Goal: Transaction & Acquisition: Purchase product/service

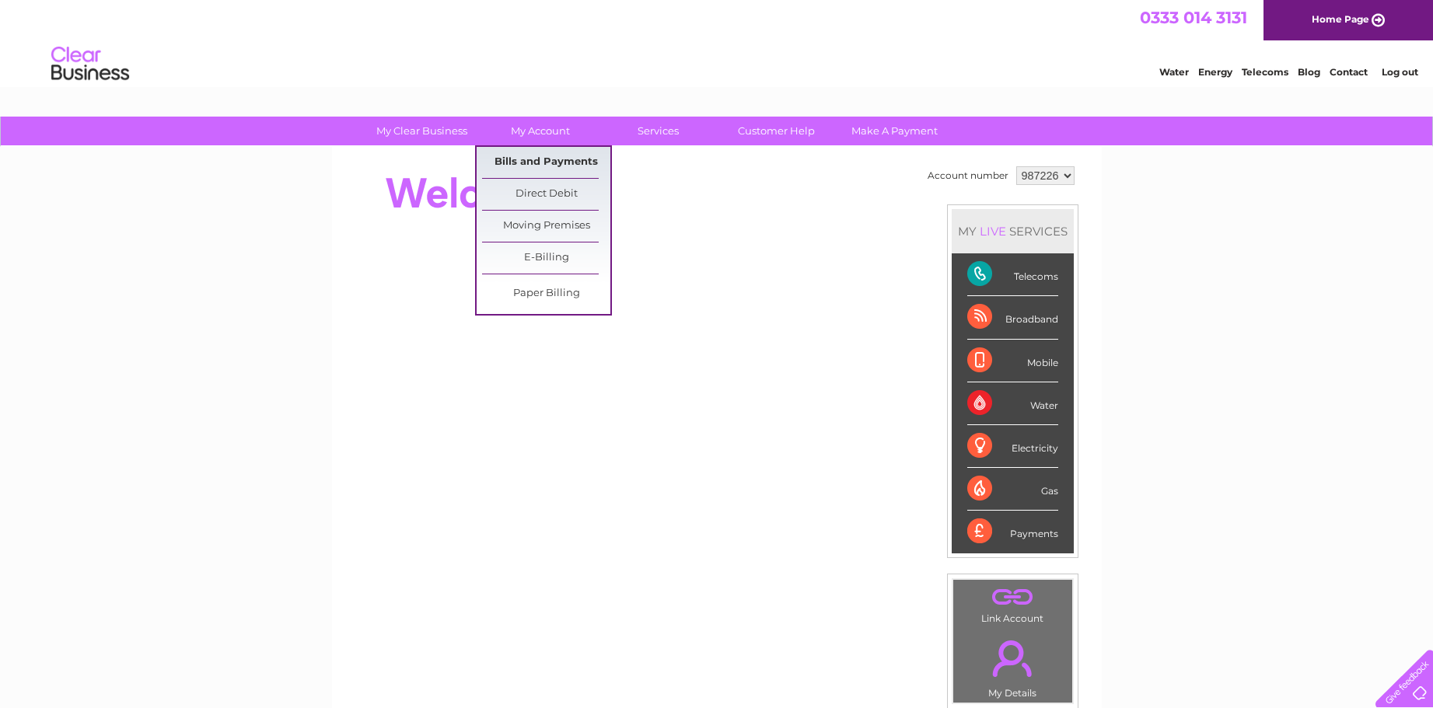
click at [534, 162] on link "Bills and Payments" at bounding box center [546, 162] width 128 height 31
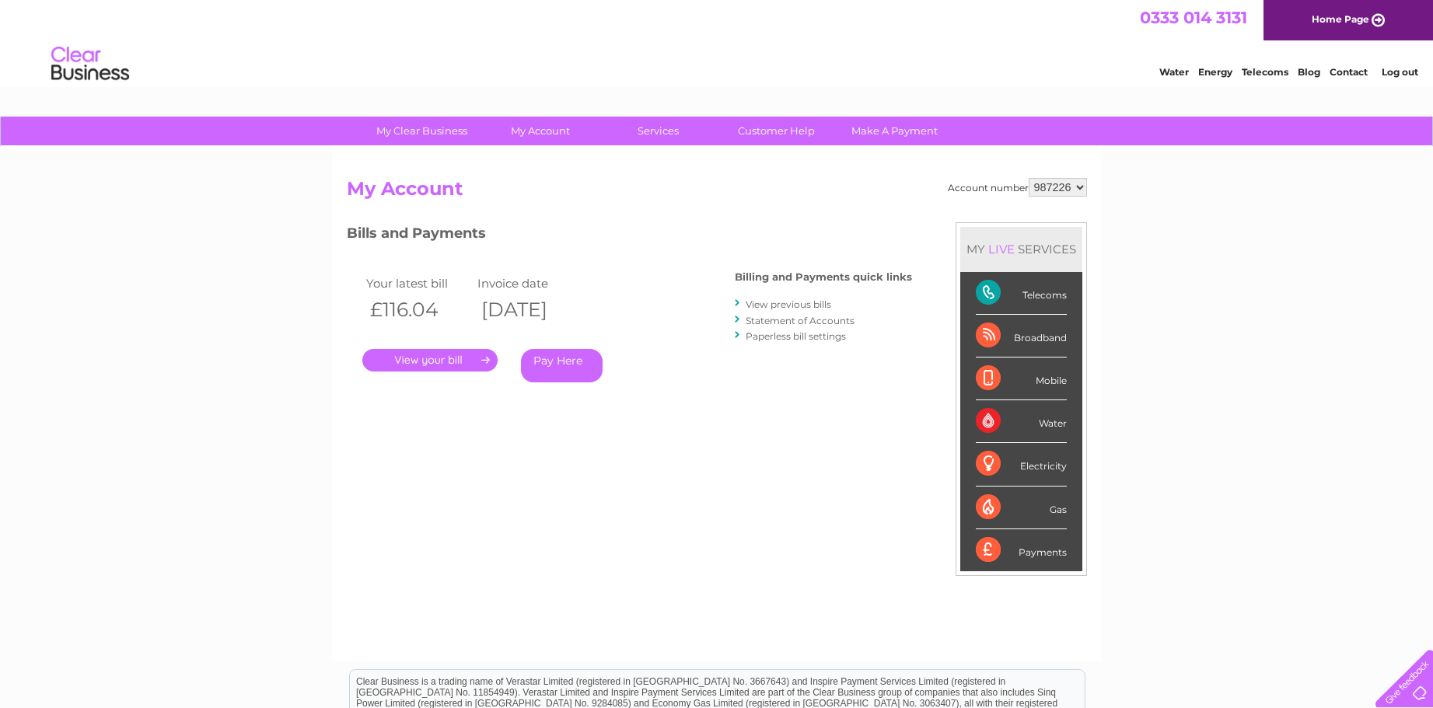
click at [558, 362] on link "Pay Here" at bounding box center [562, 365] width 82 height 33
click at [553, 361] on link "Pay Here" at bounding box center [562, 365] width 82 height 33
click at [554, 362] on link "Pay Here" at bounding box center [562, 365] width 82 height 33
click at [446, 358] on link "." at bounding box center [429, 360] width 135 height 23
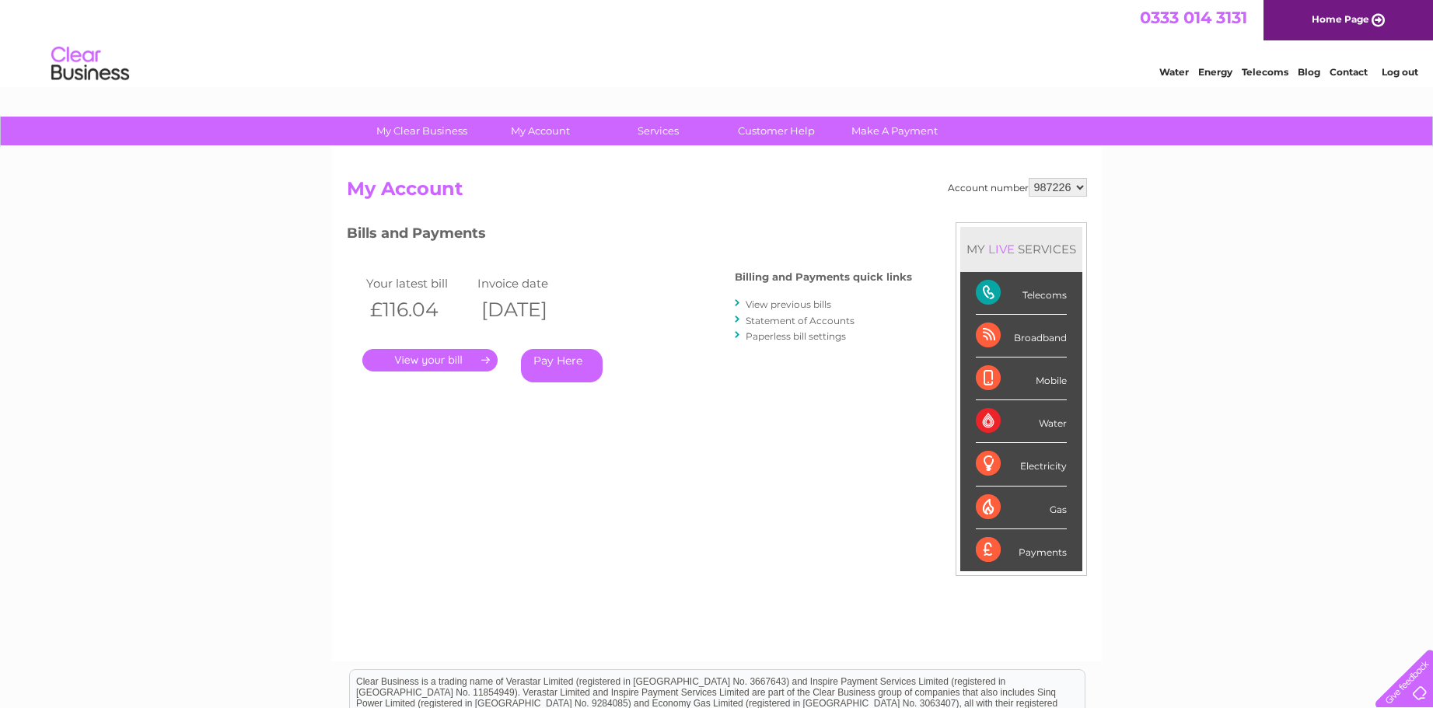
click at [446, 358] on link "." at bounding box center [429, 360] width 135 height 23
click at [767, 302] on link "View previous bills" at bounding box center [789, 305] width 86 height 12
click at [762, 305] on link "View previous bills" at bounding box center [789, 305] width 86 height 12
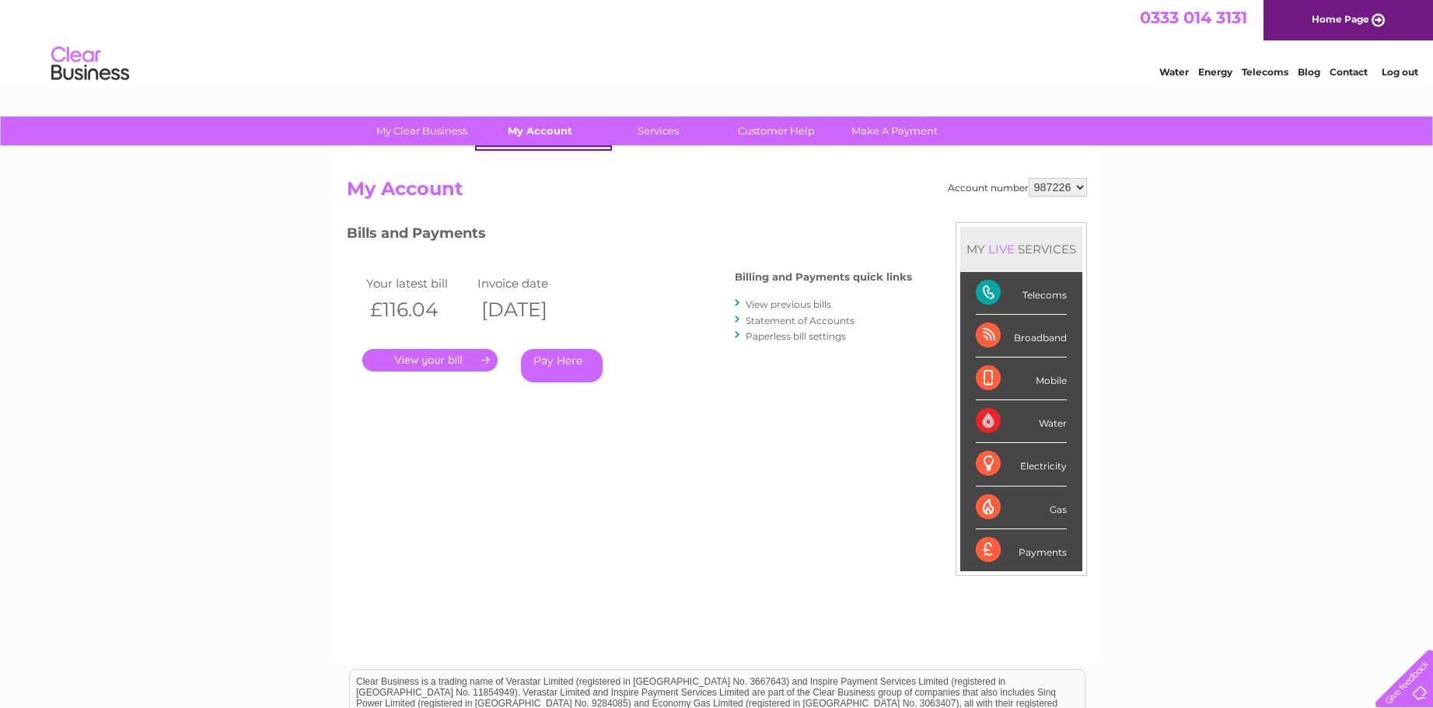
click at [552, 135] on link "My Account" at bounding box center [540, 131] width 128 height 29
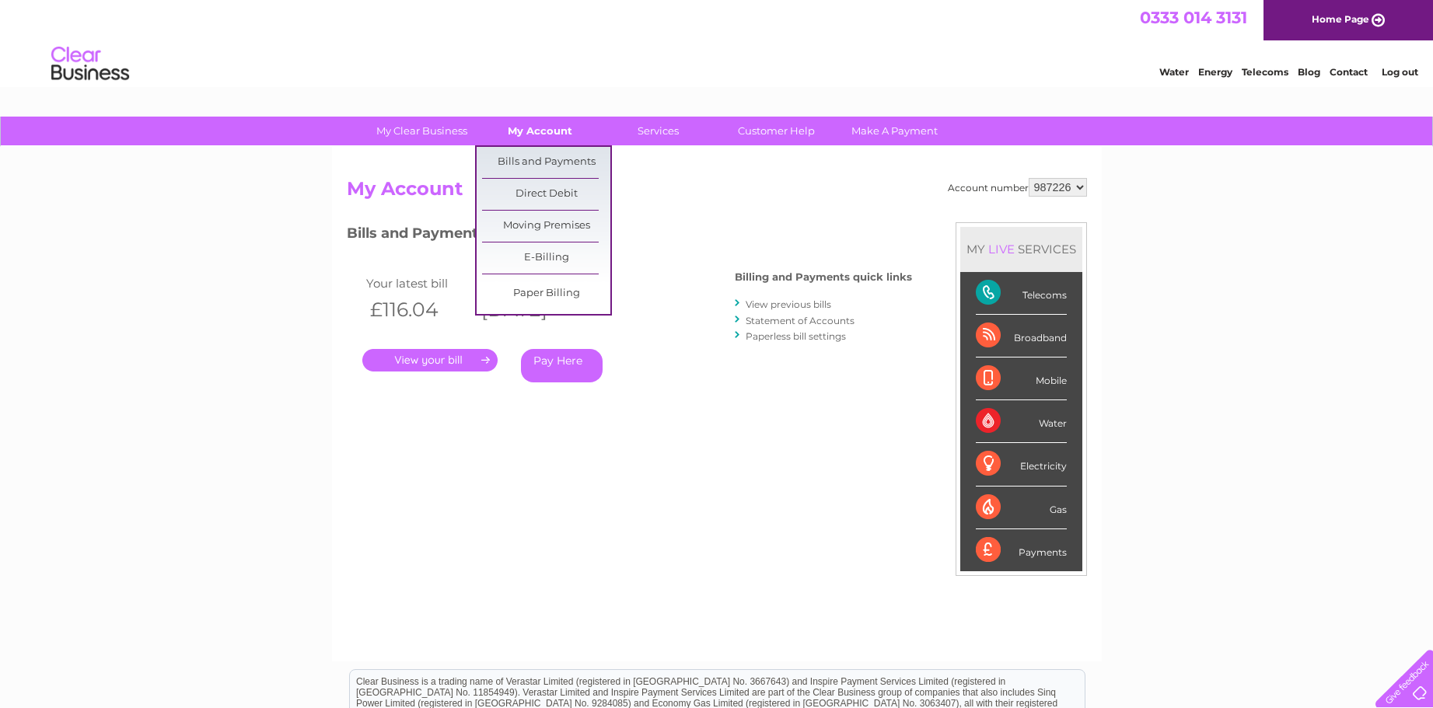
click at [529, 131] on link "My Account" at bounding box center [540, 131] width 128 height 29
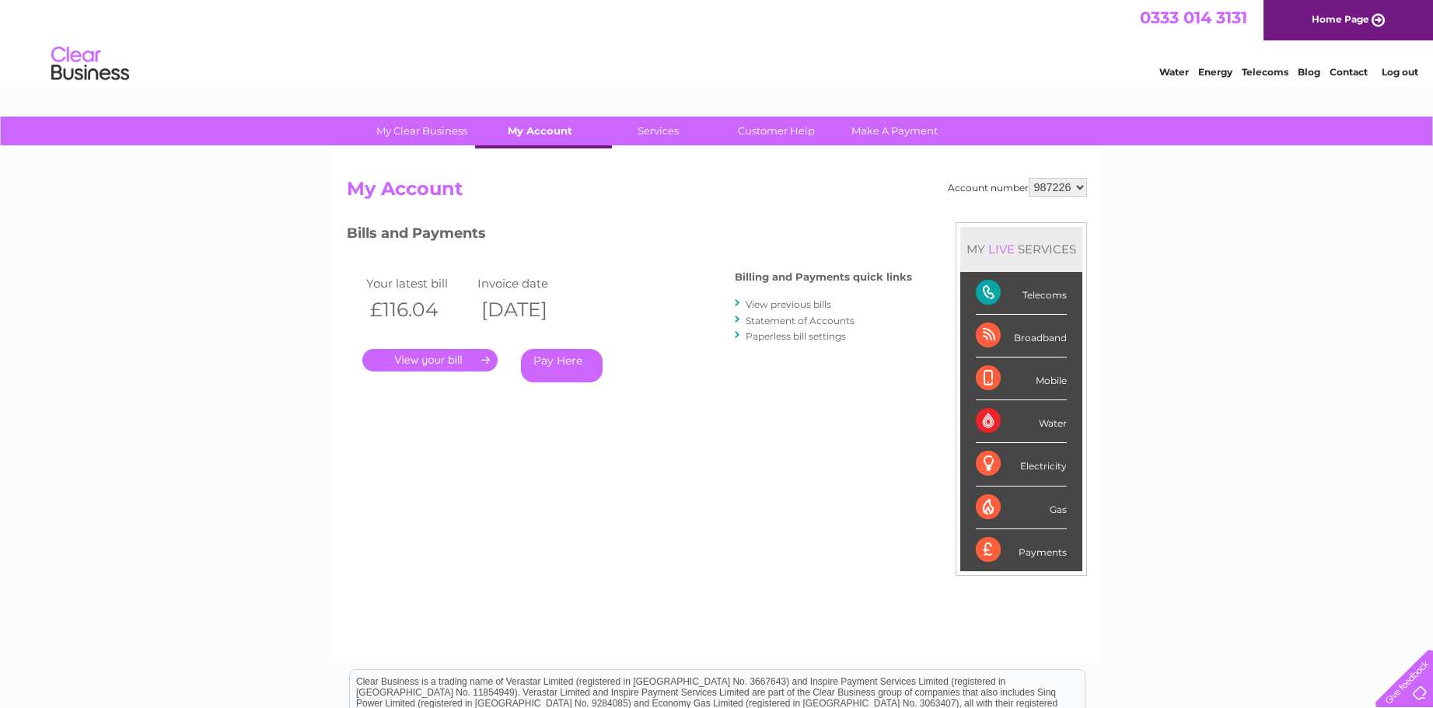
click at [529, 131] on link "My Account" at bounding box center [540, 131] width 128 height 29
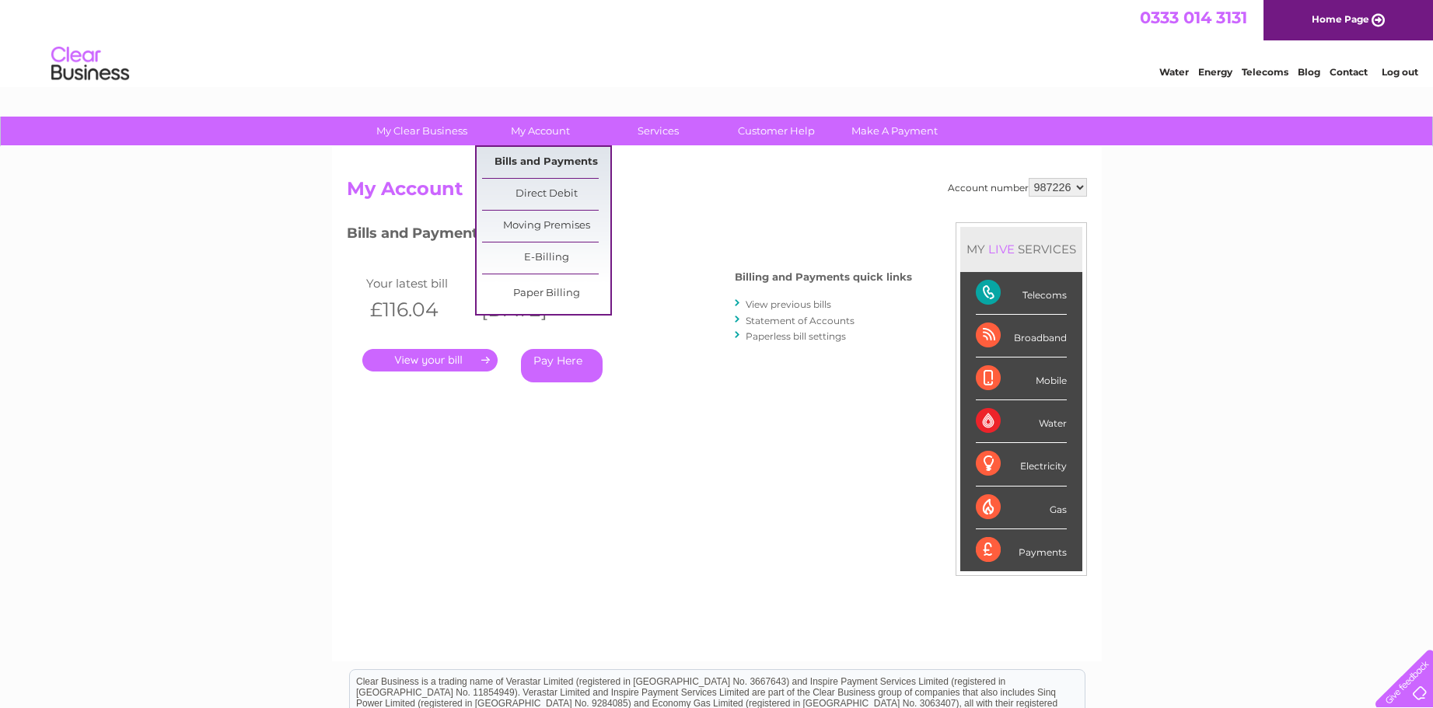
click at [533, 164] on link "Bills and Payments" at bounding box center [546, 162] width 128 height 31
click at [538, 125] on link "My Account" at bounding box center [540, 131] width 128 height 29
click at [669, 405] on div "Bills and Payments Billing and Payments quick links View previous bills Stateme…" at bounding box center [629, 324] width 565 height 205
click at [676, 404] on div "Bills and Payments Billing and Payments quick links View previous bills Stateme…" at bounding box center [629, 324] width 565 height 205
click at [678, 404] on div "Bills and Payments Billing and Payments quick links View previous bills Stateme…" at bounding box center [629, 324] width 565 height 205
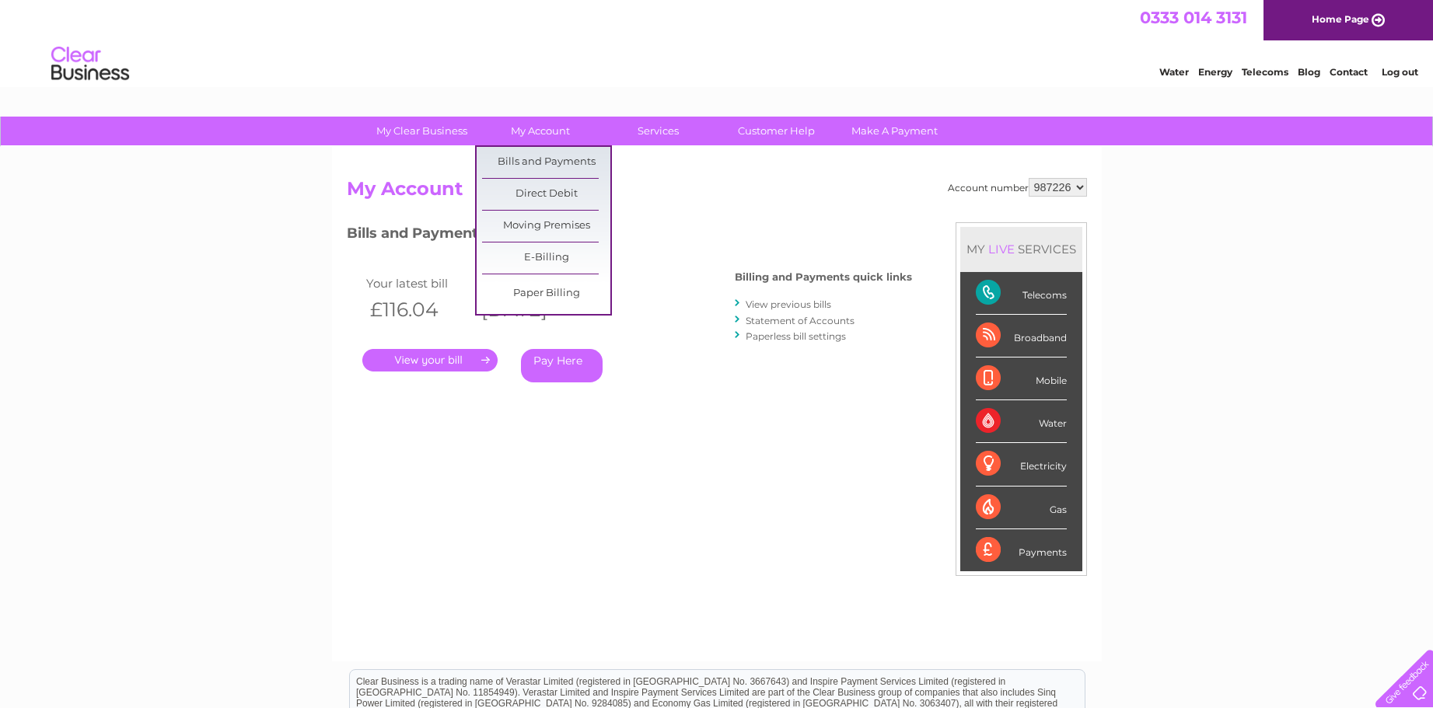
drag, startPoint x: 699, startPoint y: 432, endPoint x: 686, endPoint y: 415, distance: 21.0
click at [698, 430] on div "Account number 987226 My Account MY LIVE SERVICES Telecoms Broadband Mobile Wat…" at bounding box center [717, 412] width 740 height 468
click at [662, 380] on div "Your latest bill Invoice date £116.04 09/09/2025 . Pay Here" at bounding box center [518, 331] width 342 height 148
drag, startPoint x: 658, startPoint y: 369, endPoint x: 662, endPoint y: 376, distance: 8.4
click at [658, 369] on div "Pay Here" at bounding box center [597, 365] width 152 height 33
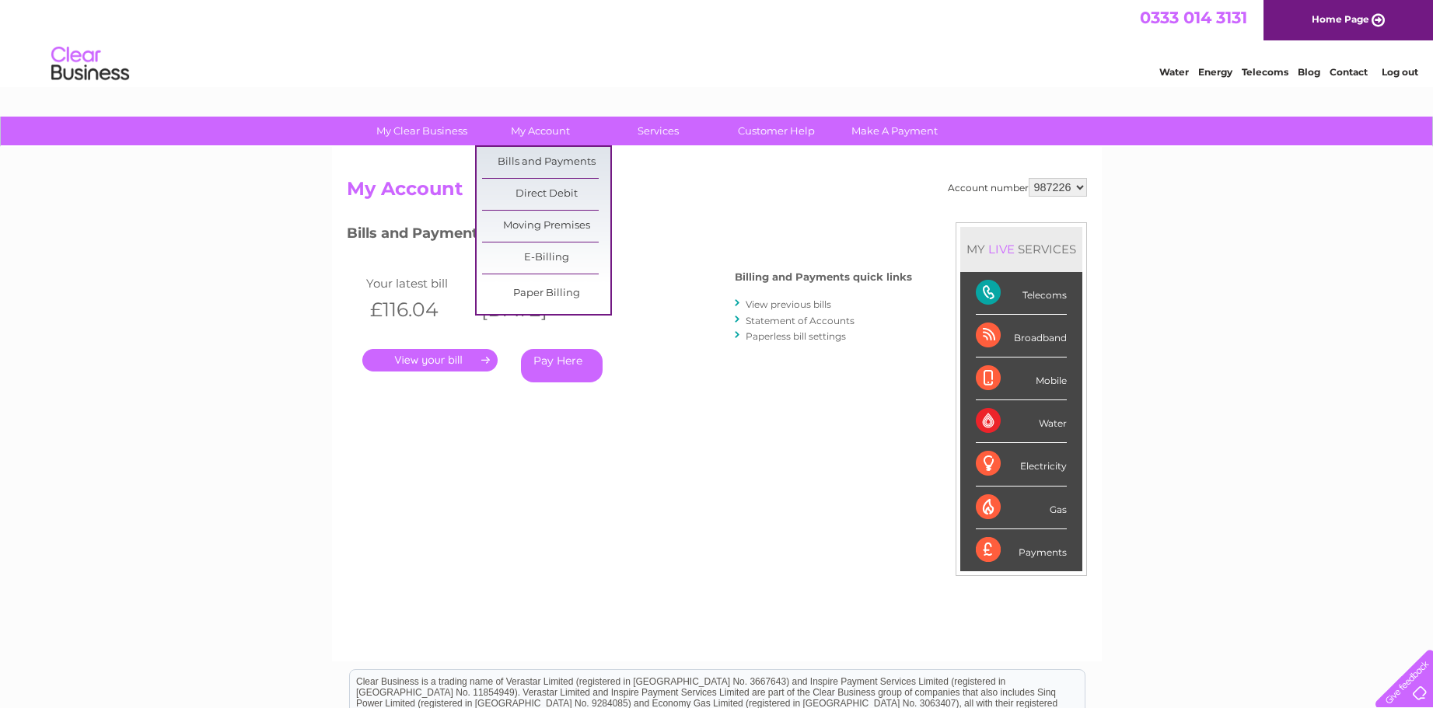
drag, startPoint x: 662, startPoint y: 376, endPoint x: 653, endPoint y: 357, distance: 21.6
click at [662, 372] on div "Pay Here" at bounding box center [597, 365] width 152 height 33
click at [547, 129] on link "My Account" at bounding box center [540, 131] width 128 height 29
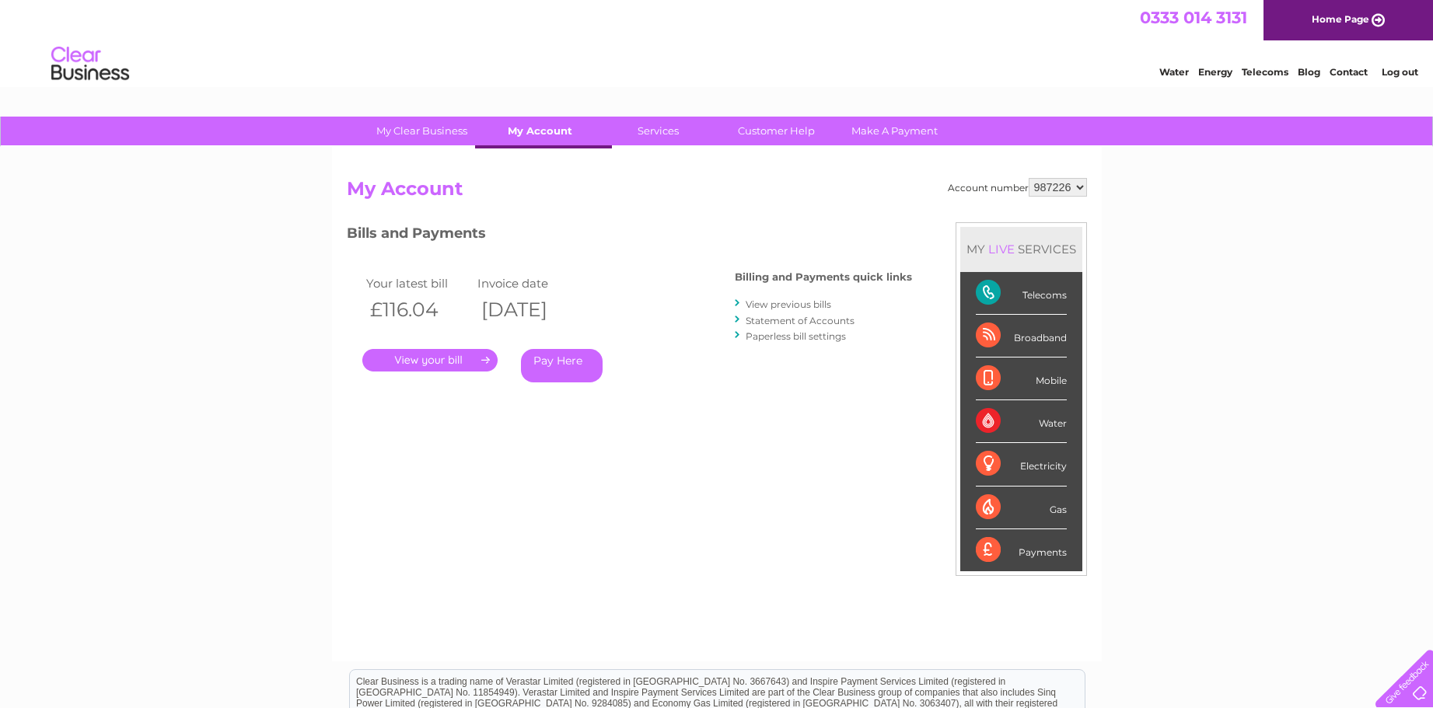
click at [548, 135] on link "My Account" at bounding box center [540, 131] width 128 height 29
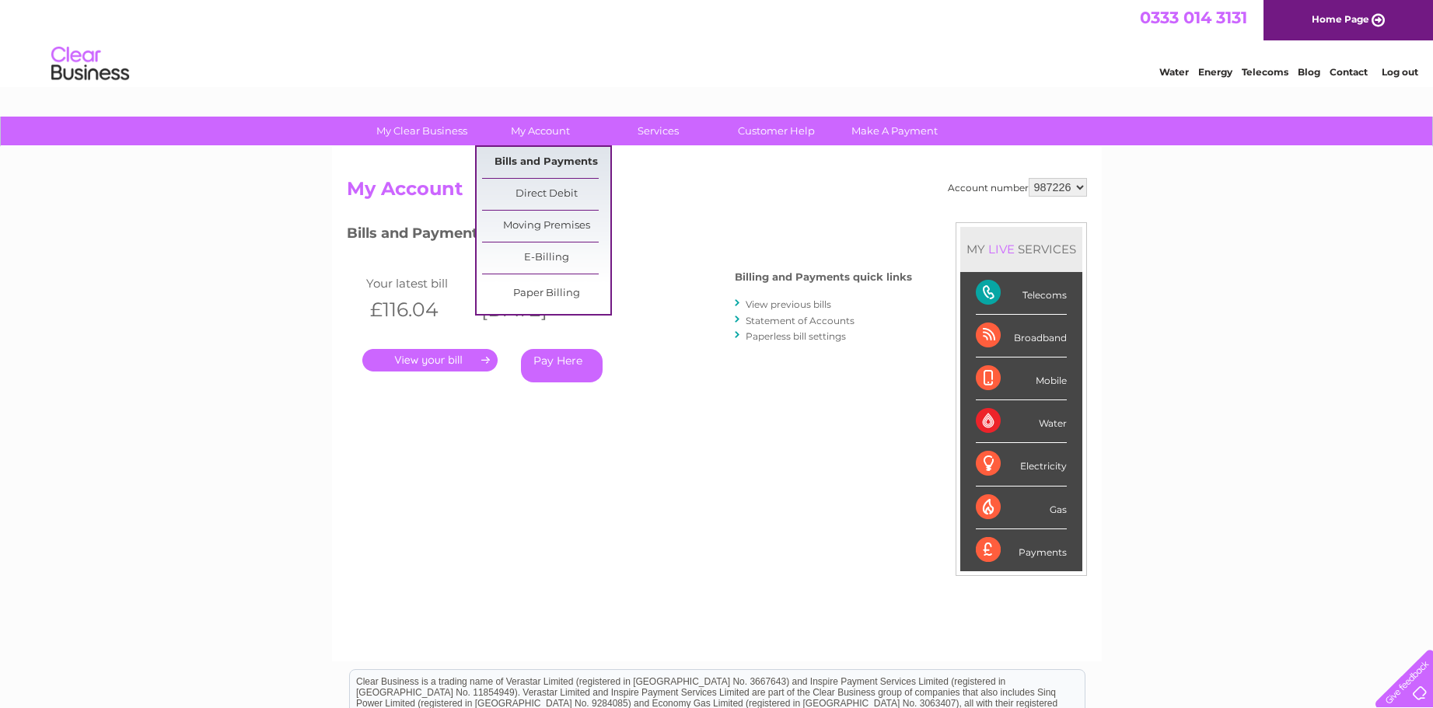
click at [543, 162] on link "Bills and Payments" at bounding box center [546, 162] width 128 height 31
click at [544, 162] on link "Bills and Payments" at bounding box center [546, 162] width 128 height 31
click at [557, 165] on link "Bills and Payments" at bounding box center [546, 162] width 128 height 31
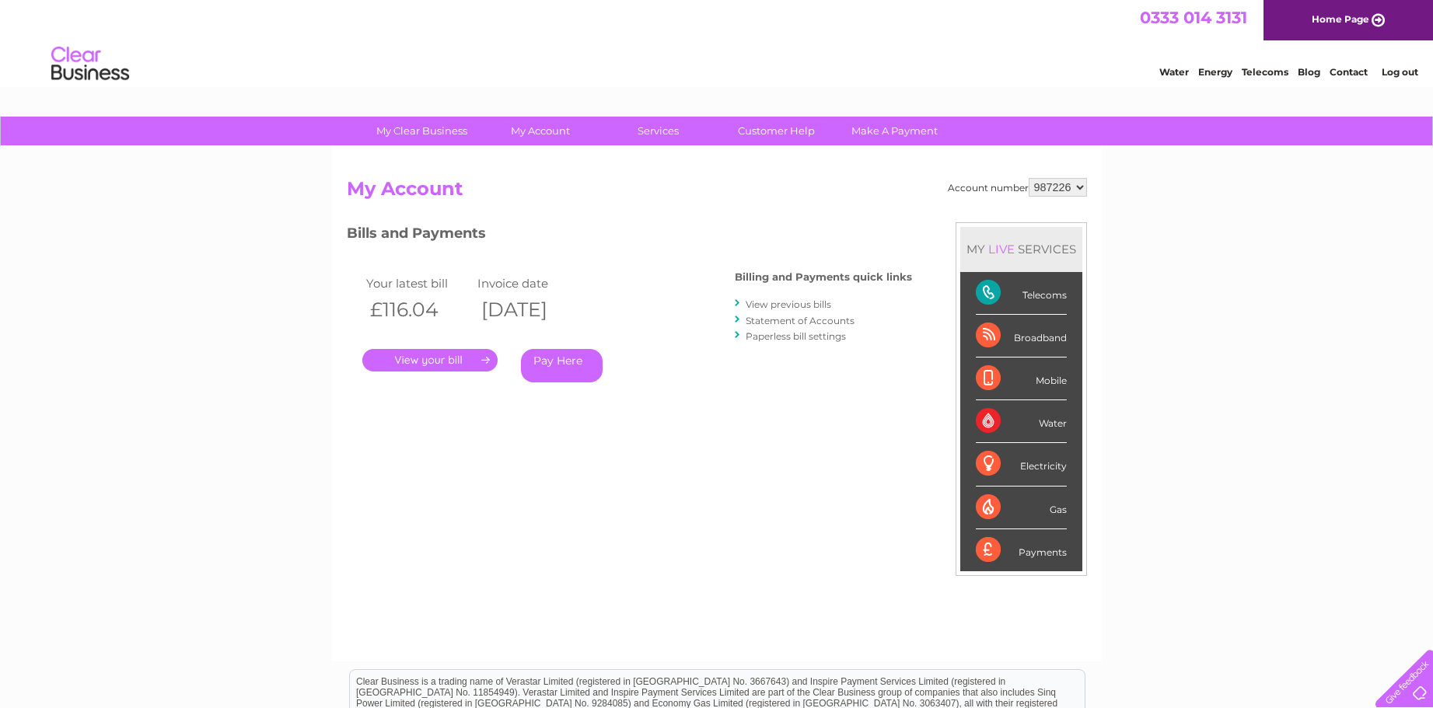
click at [437, 360] on link "." at bounding box center [429, 360] width 135 height 23
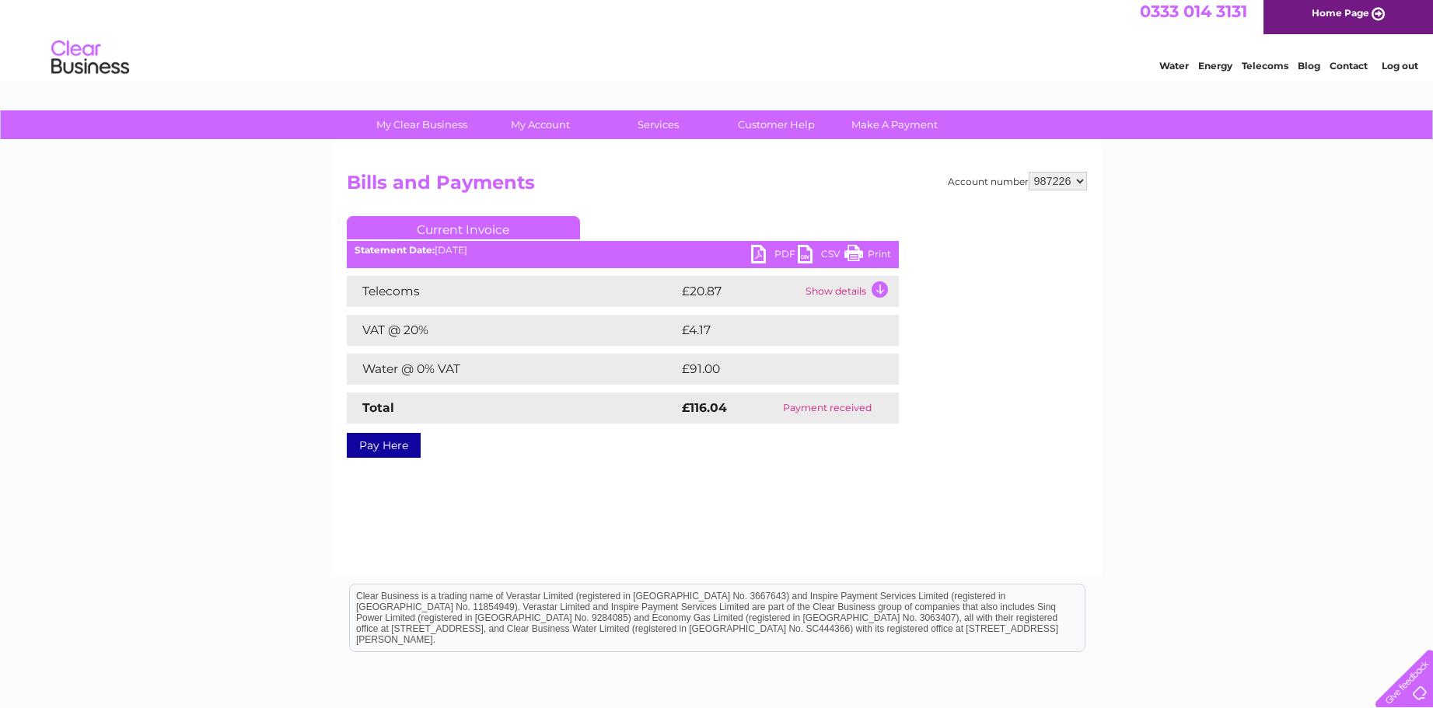
scroll to position [9, 0]
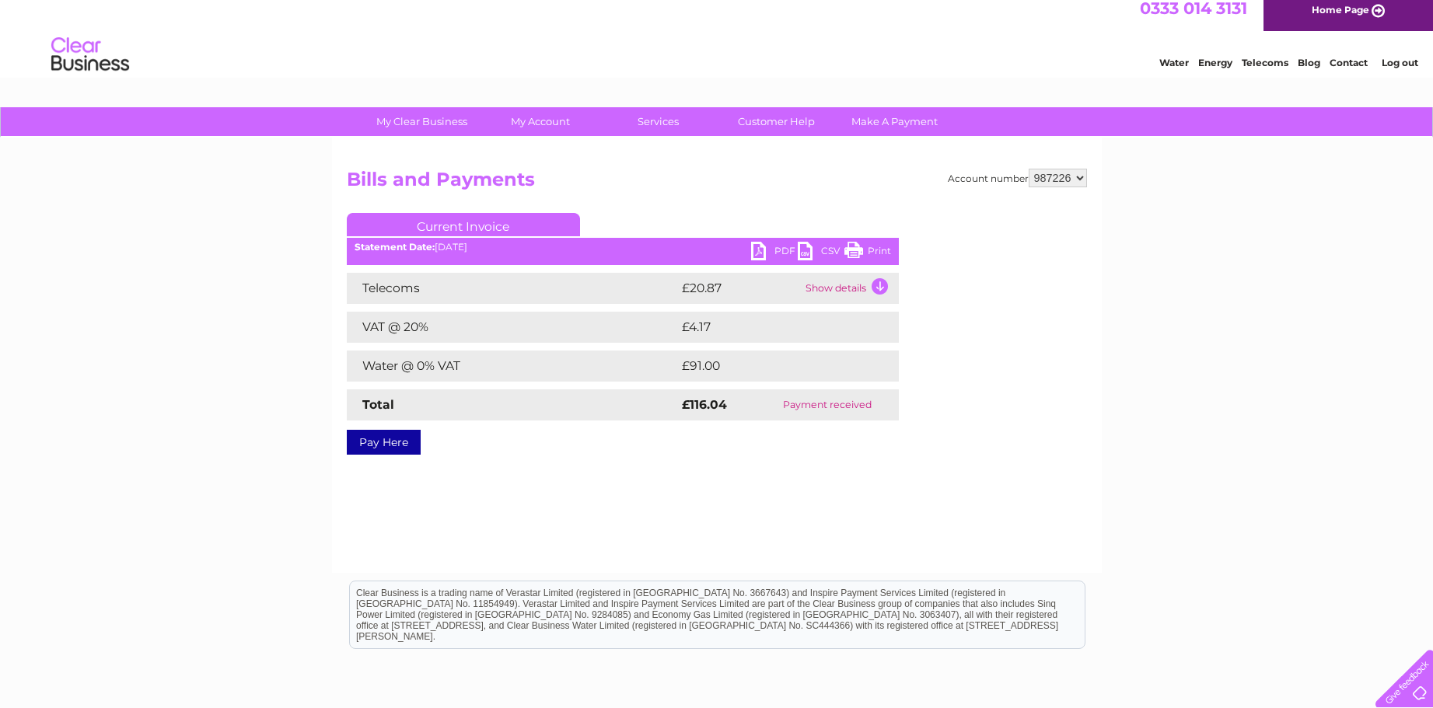
click at [384, 448] on link "Pay Here" at bounding box center [384, 442] width 74 height 25
click at [383, 444] on link "Pay Here" at bounding box center [384, 442] width 74 height 25
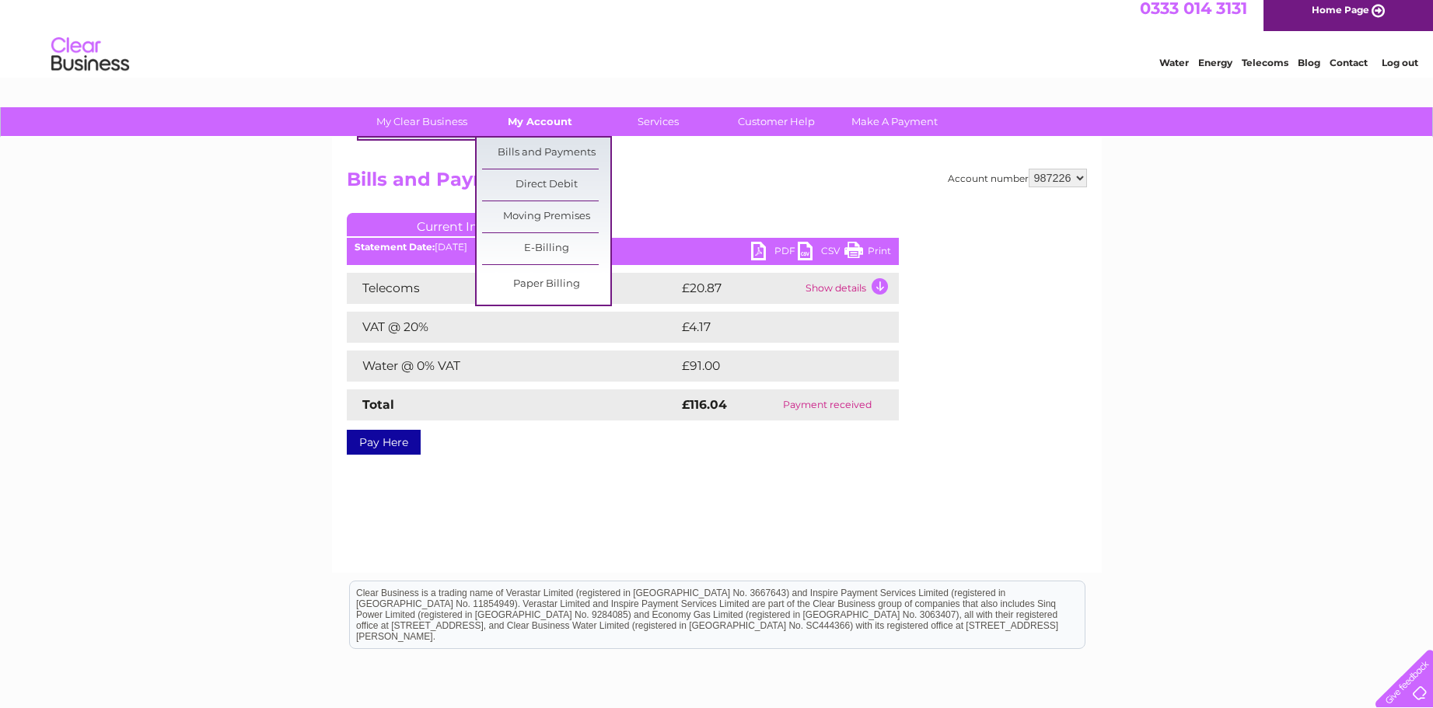
click at [544, 117] on link "My Account" at bounding box center [540, 121] width 128 height 29
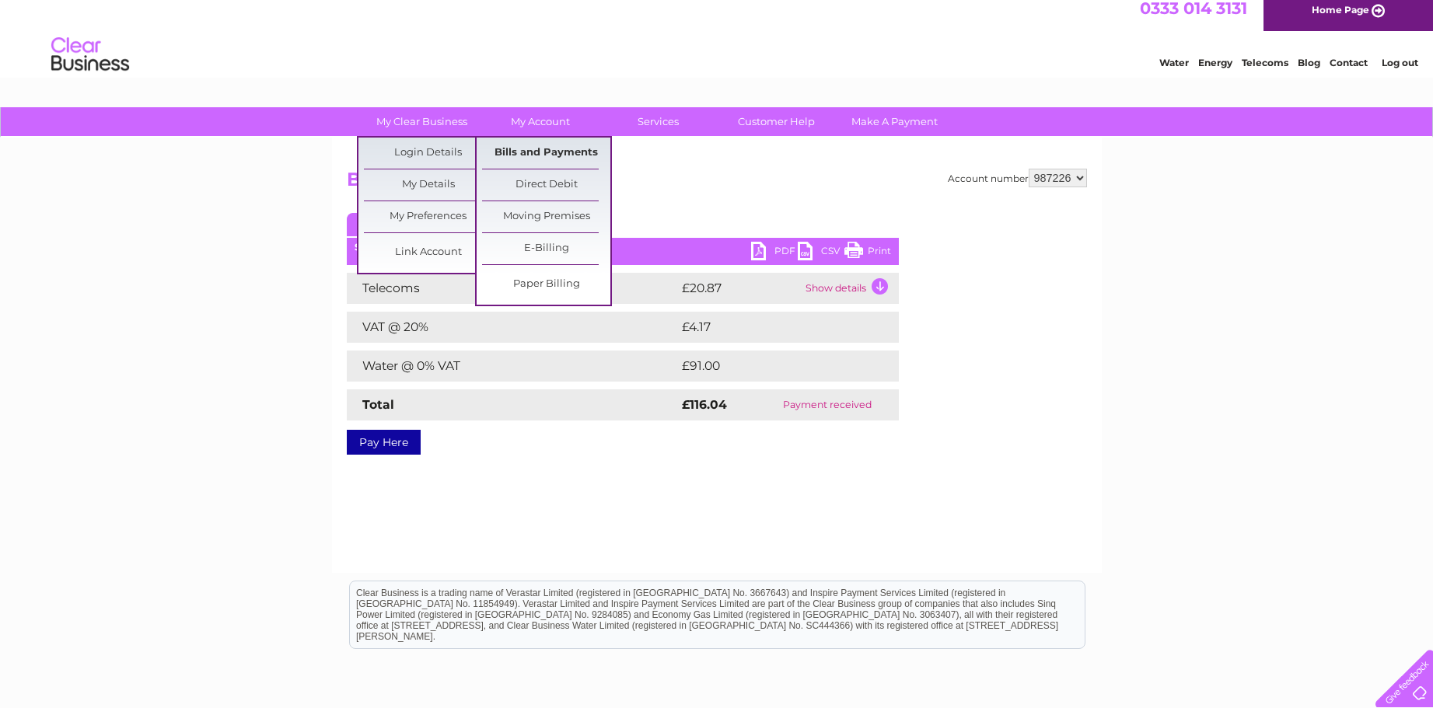
click at [519, 149] on link "Bills and Payments" at bounding box center [546, 153] width 128 height 31
click at [523, 153] on link "Bills and Payments" at bounding box center [546, 153] width 128 height 31
click at [722, 208] on div "Account number 987226 Bills and Payments Current Invoice PDF CSV Print" at bounding box center [717, 309] width 740 height 281
click at [557, 153] on link "Bills and Payments" at bounding box center [546, 153] width 128 height 31
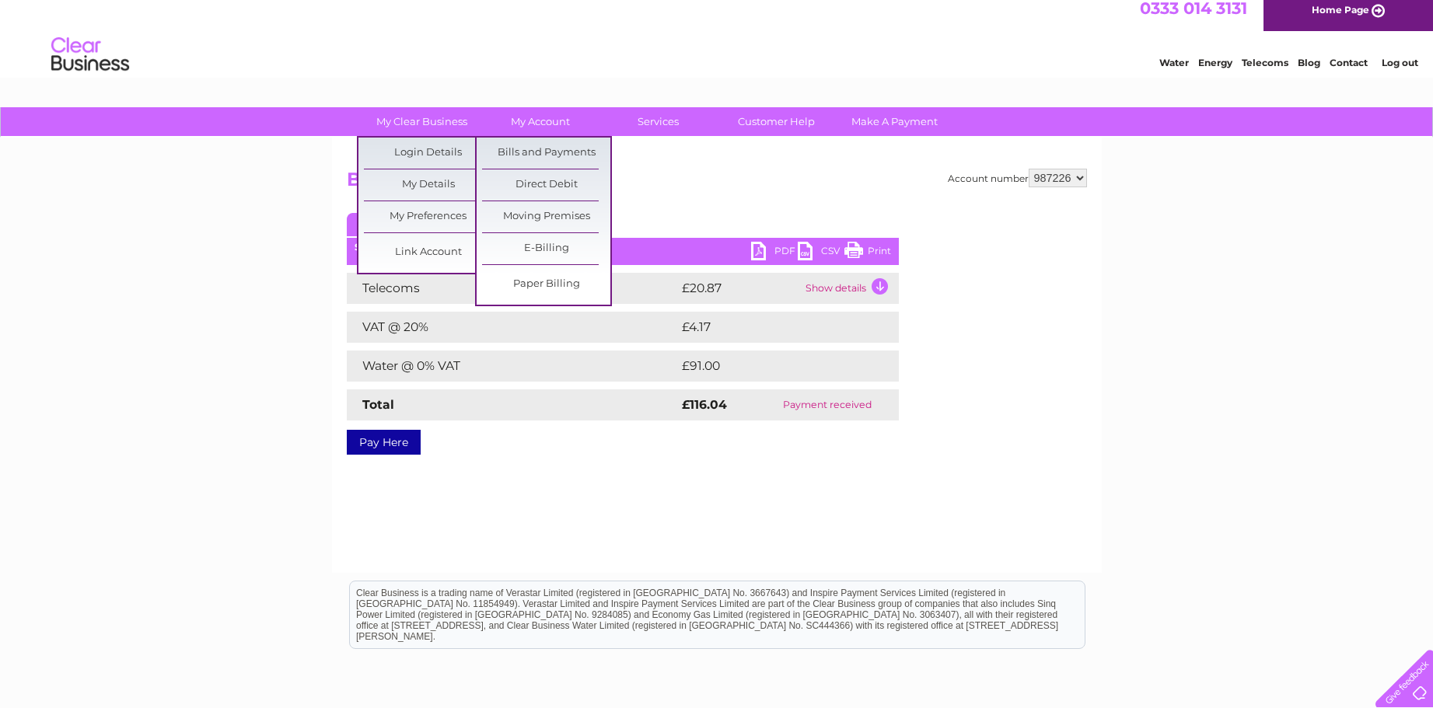
click at [548, 482] on div "Account number 987226 Bills and Payments Current Invoice PDF CSV Print" at bounding box center [717, 355] width 770 height 435
click at [878, 452] on div "Account number 987226 Bills and Payments Current Invoice PDF CSV Print" at bounding box center [717, 355] width 770 height 435
click at [880, 451] on div "Account number 987226 Bills and Payments Current Invoice PDF CSV Print" at bounding box center [717, 355] width 770 height 435
click at [881, 453] on div "Account number 987226 Bills and Payments Current Invoice PDF CSV Print" at bounding box center [717, 355] width 770 height 435
click at [881, 449] on div "Account number 987226 Bills and Payments Current Invoice PDF CSV Print" at bounding box center [717, 355] width 770 height 435
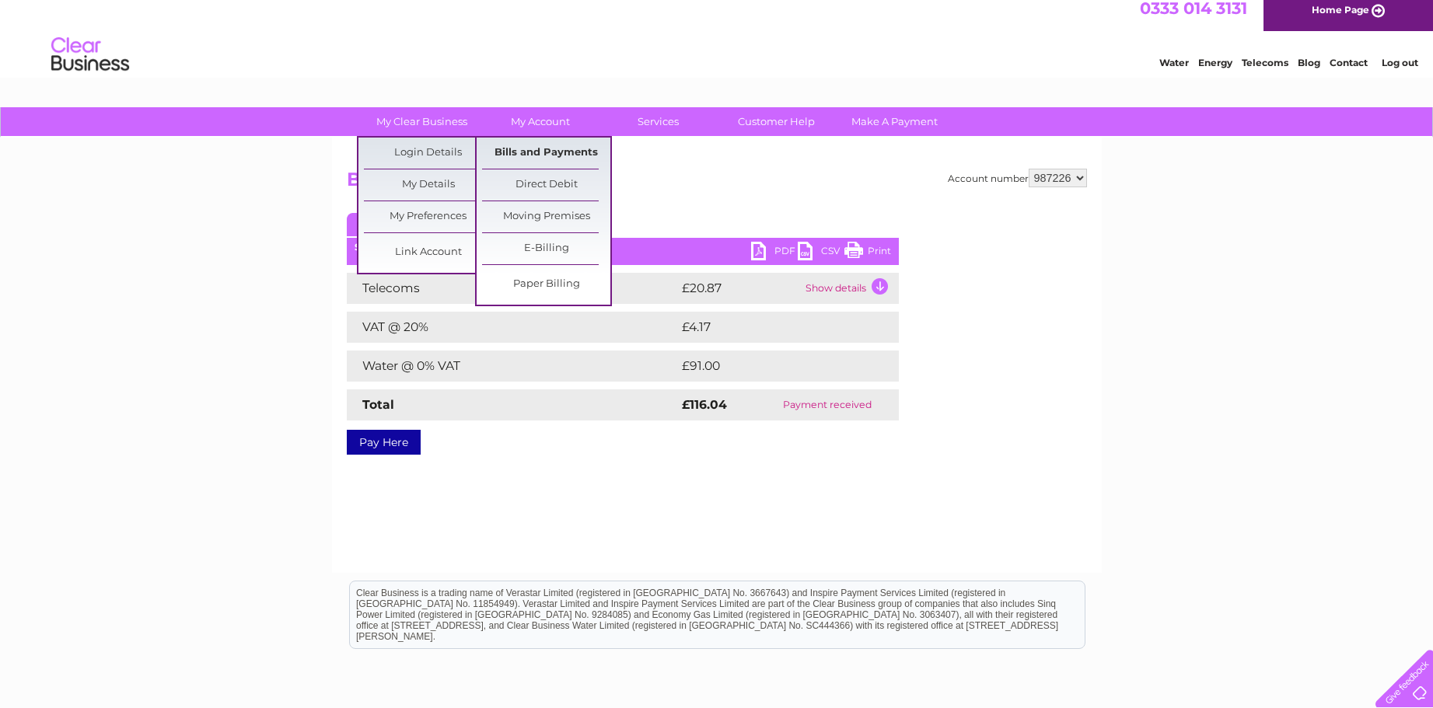
click at [554, 155] on link "Bills and Payments" at bounding box center [546, 153] width 128 height 31
click at [1006, 470] on div "Account number 987226 Bills and Payments Current Invoice PDF CSV Print" at bounding box center [717, 355] width 770 height 435
drag, startPoint x: 991, startPoint y: 461, endPoint x: 973, endPoint y: 455, distance: 18.9
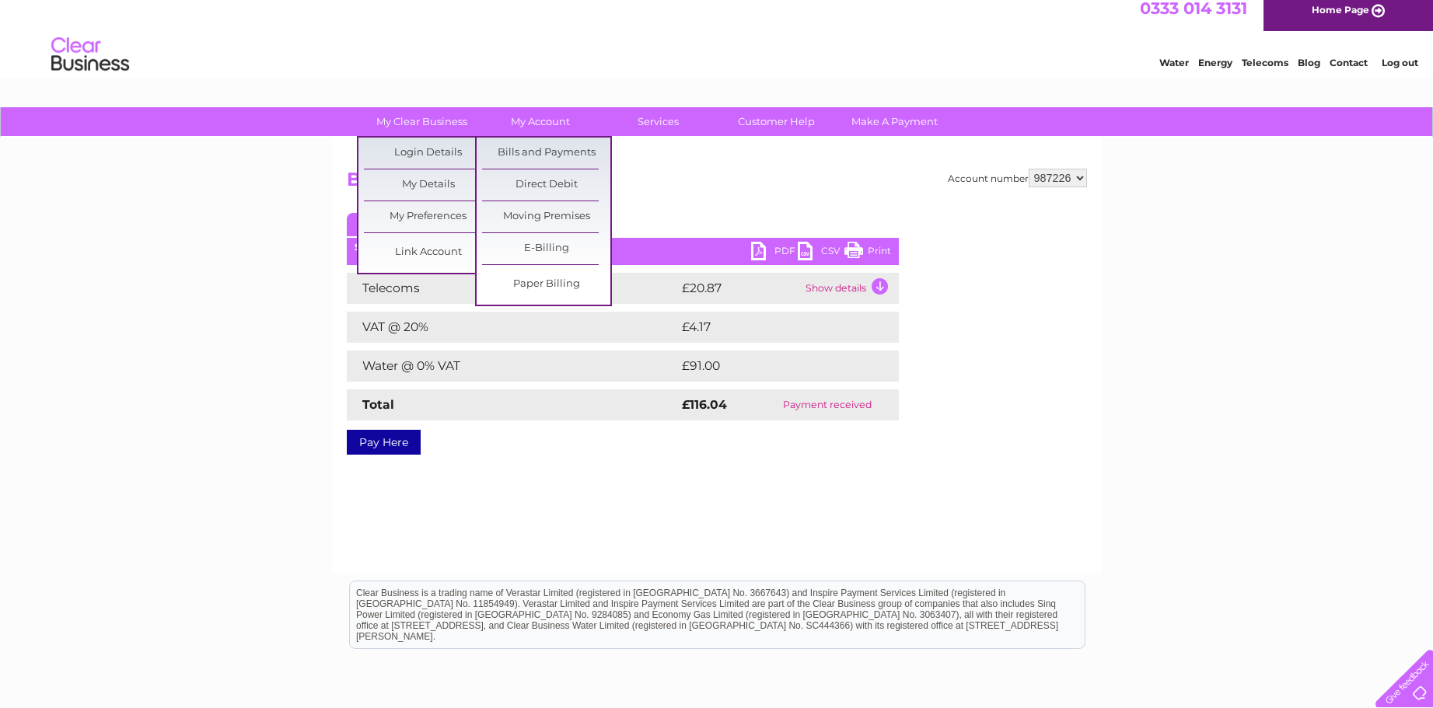
click at [989, 465] on div "Account number 987226 Bills and Payments Current Invoice PDF CSV Print" at bounding box center [717, 355] width 770 height 435
drag, startPoint x: 972, startPoint y: 457, endPoint x: 950, endPoint y: 432, distance: 33.1
click at [972, 459] on div "Account number 987226 Bills and Payments Current Invoice PDF CSV Print" at bounding box center [717, 355] width 770 height 435
click at [560, 164] on link "Bills and Payments" at bounding box center [546, 153] width 128 height 31
click at [547, 201] on link "Direct Debit" at bounding box center [546, 184] width 128 height 31
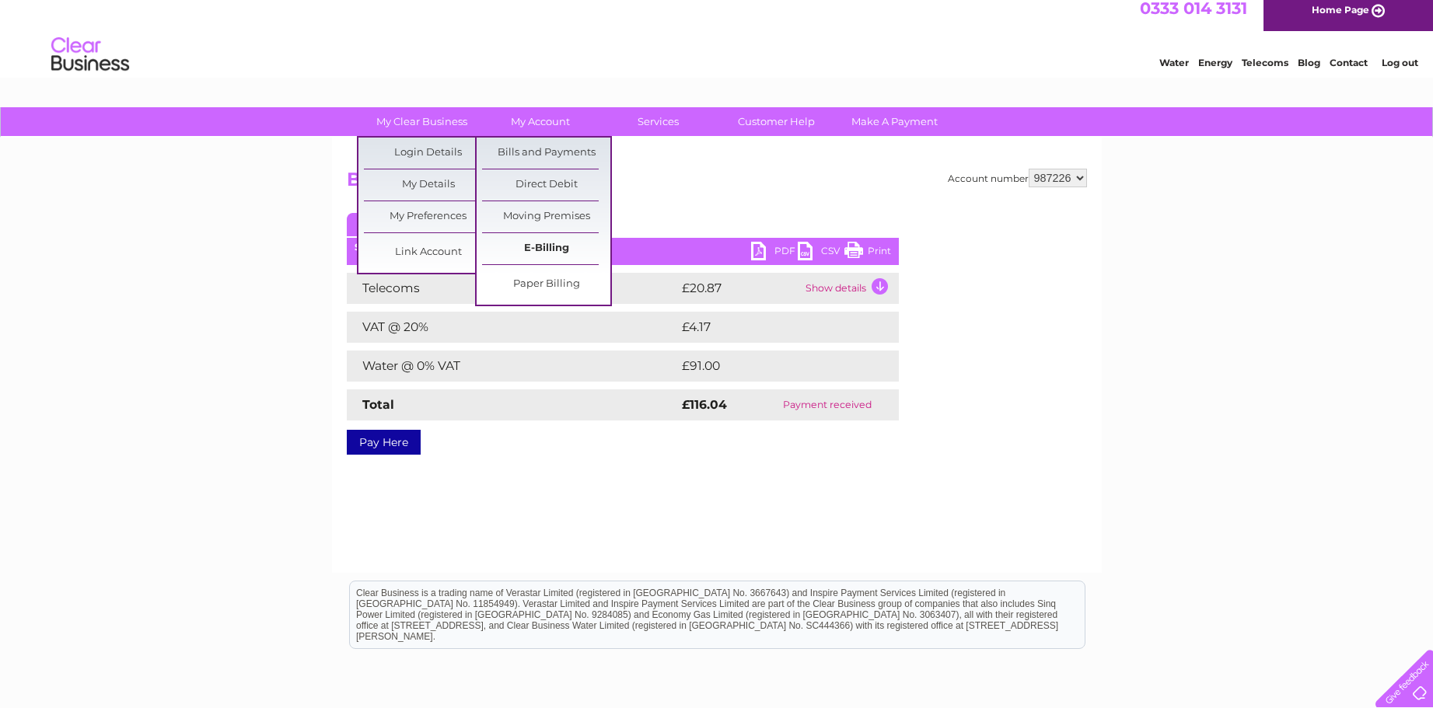
click at [548, 264] on link "E-Billing" at bounding box center [546, 248] width 128 height 31
click at [418, 190] on link "My Details" at bounding box center [428, 184] width 128 height 31
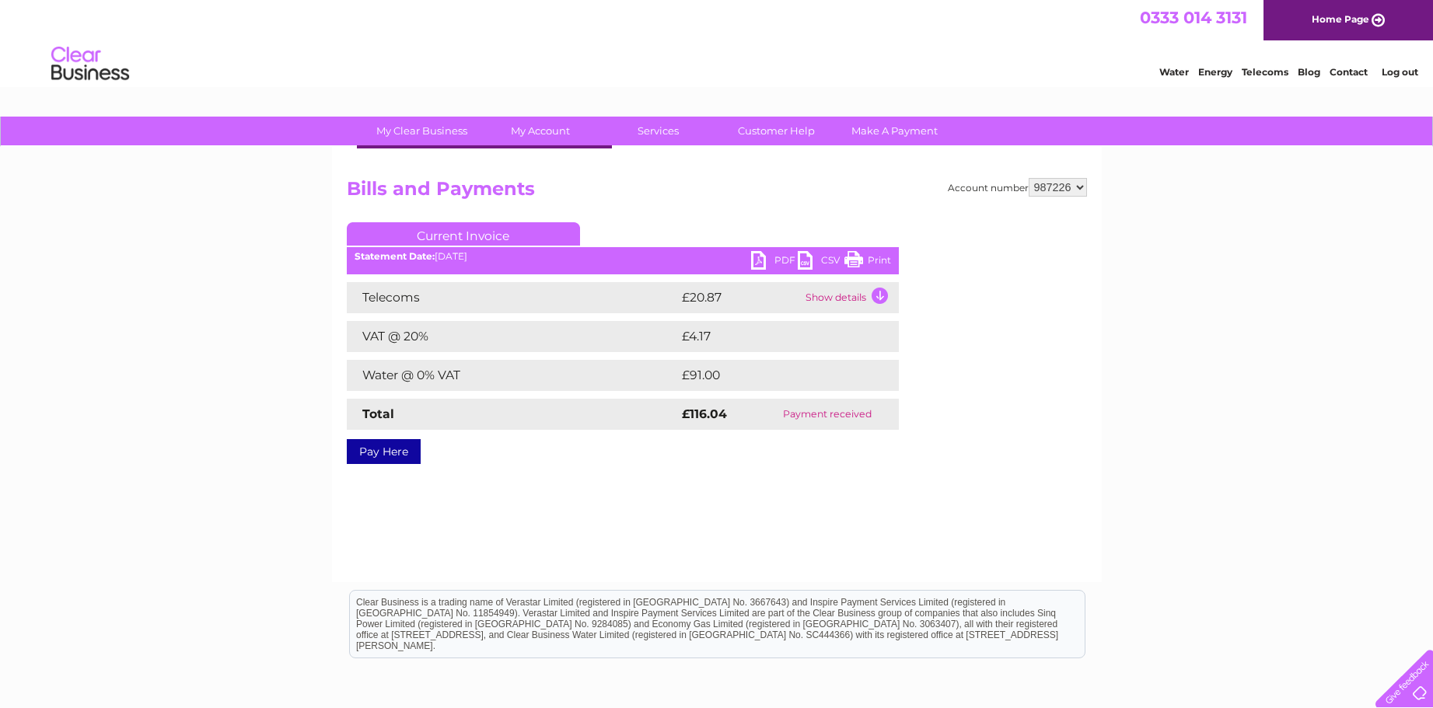
click at [877, 299] on td "Show details" at bounding box center [850, 297] width 97 height 31
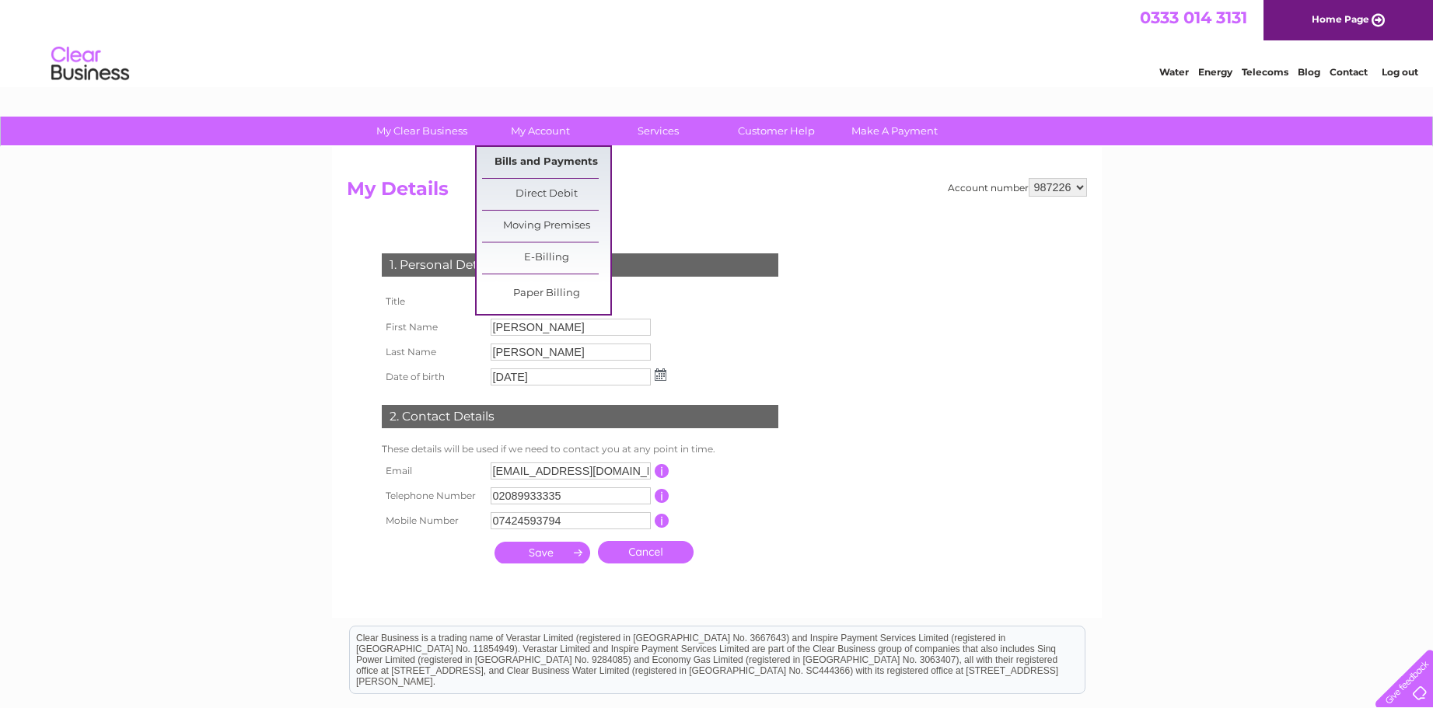
click at [529, 156] on link "Bills and Payments" at bounding box center [546, 162] width 128 height 31
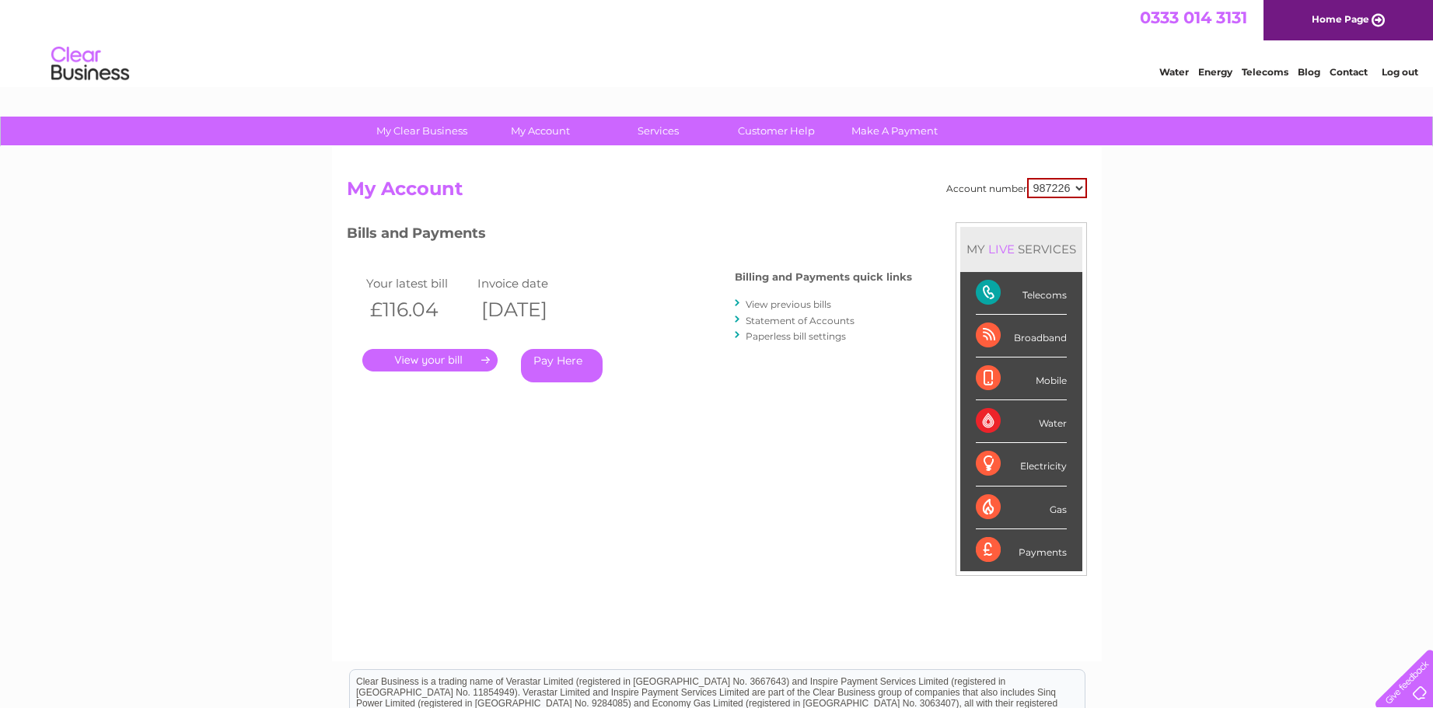
click at [791, 302] on link "View previous bills" at bounding box center [789, 305] width 86 height 12
